Goal: Use online tool/utility: Use online tool/utility

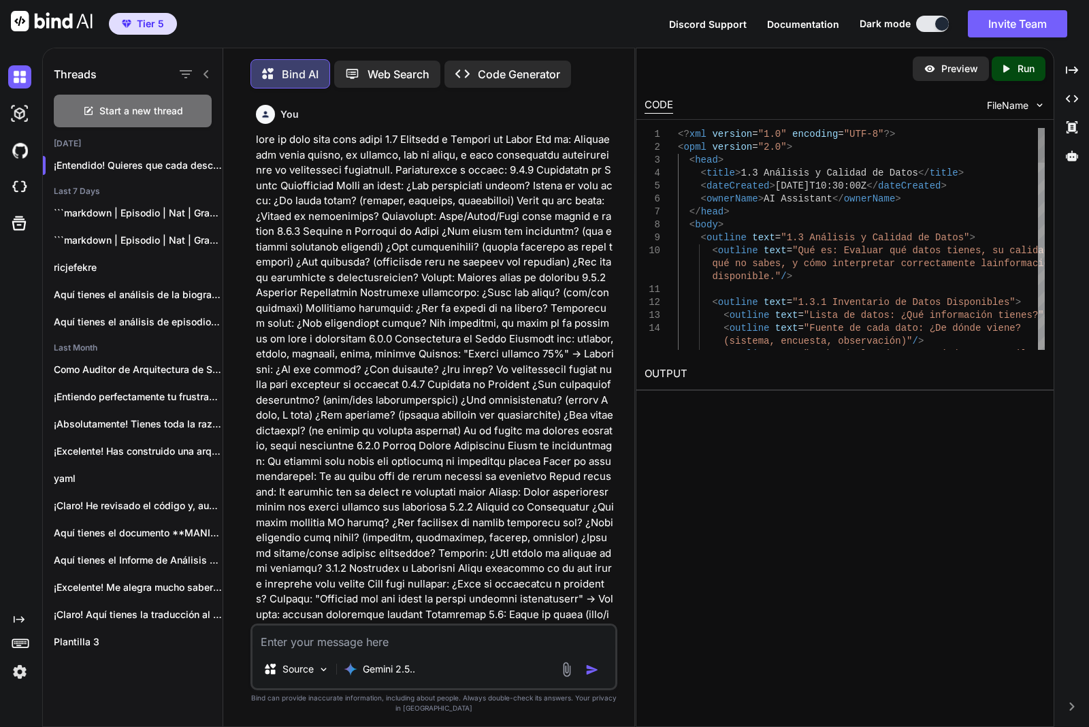
scroll to position [3851, 0]
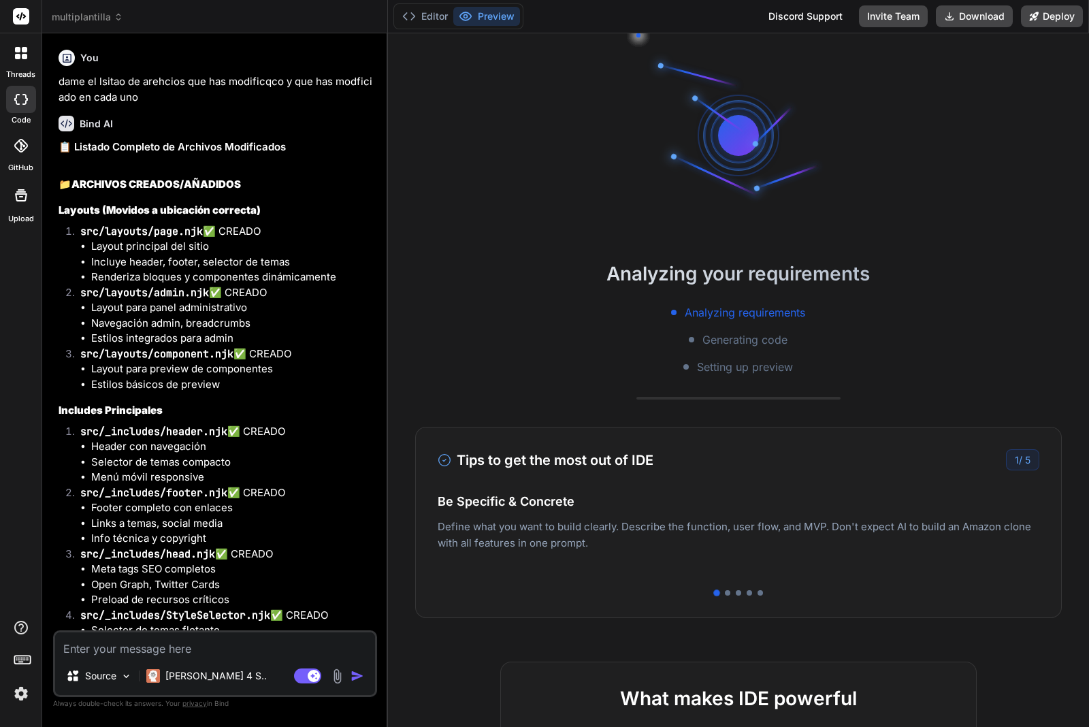
type textarea "x"
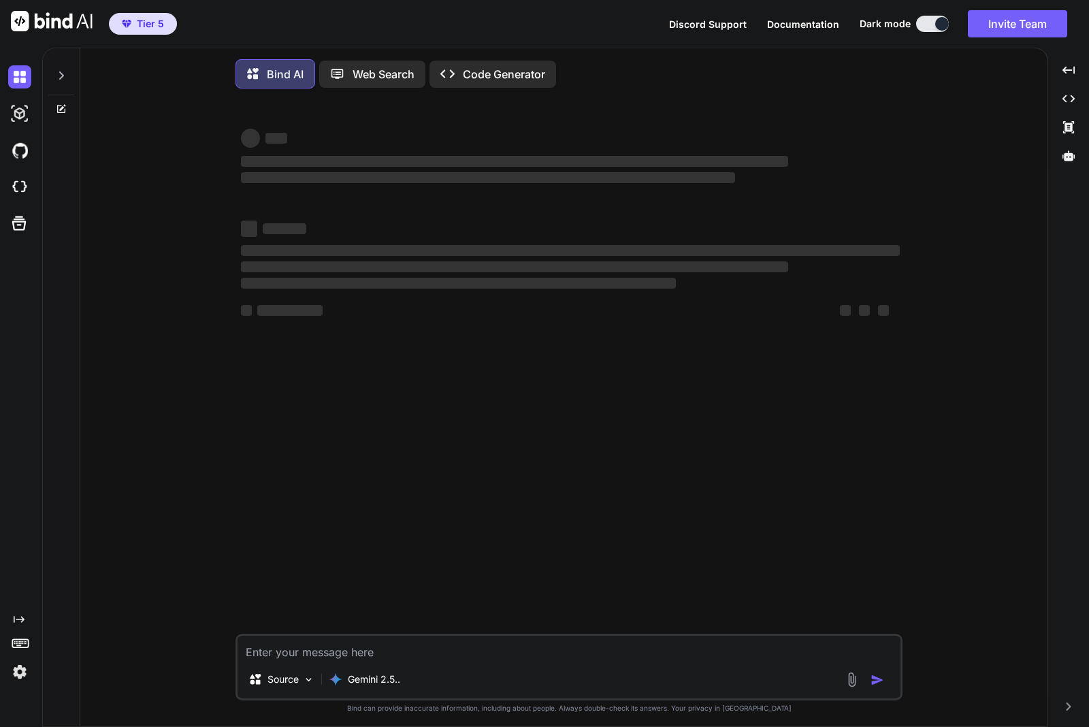
type textarea "x"
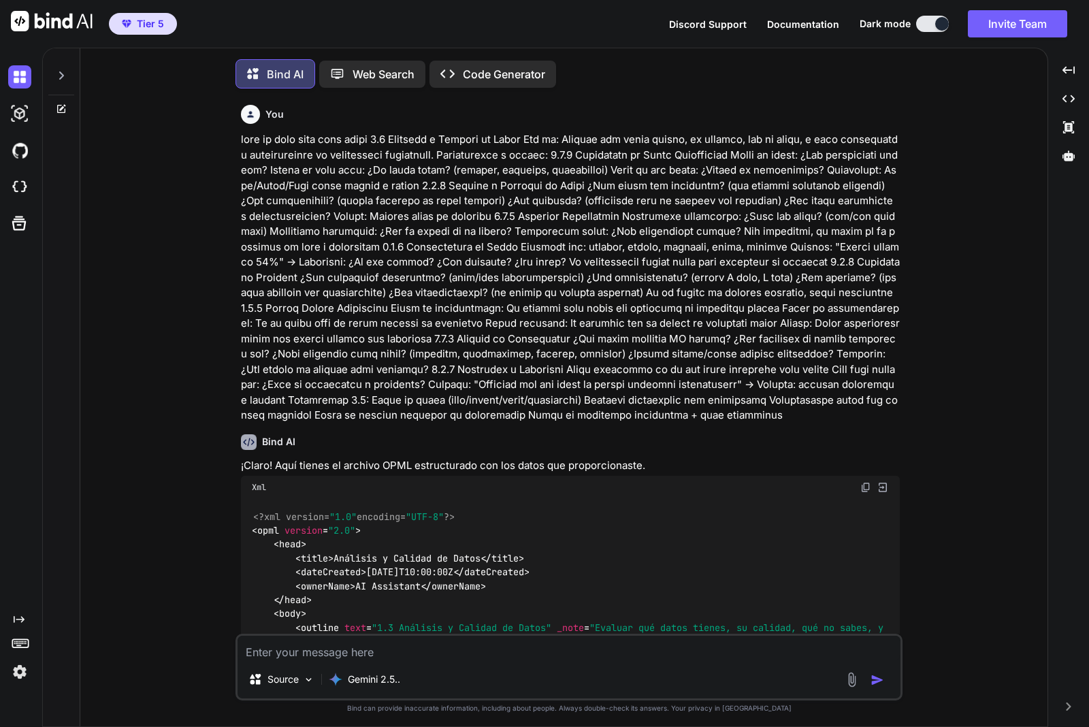
scroll to position [7, 0]
